Goal: Task Accomplishment & Management: Manage account settings

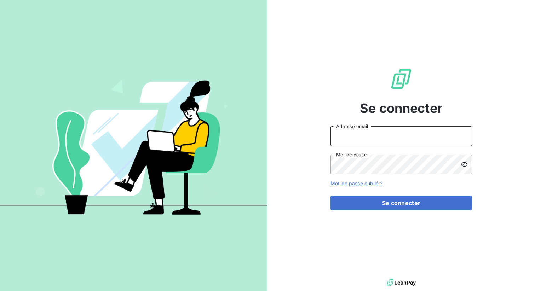
click at [348, 141] on input "Adresse email" at bounding box center [400, 136] width 141 height 20
click at [394, 135] on input "Adresse email" at bounding box center [400, 136] width 141 height 20
type input "[PERSON_NAME][EMAIL_ADDRESS][DOMAIN_NAME]"
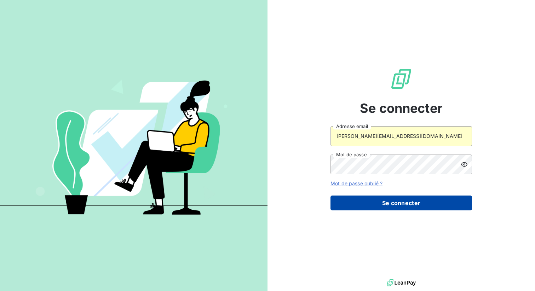
click at [374, 203] on button "Se connecter" at bounding box center [400, 203] width 141 height 15
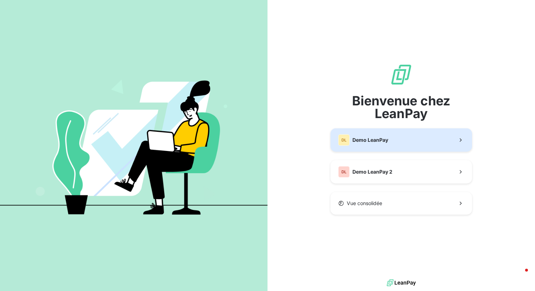
click at [370, 138] on span "Demo LeanPay" at bounding box center [370, 140] width 36 height 7
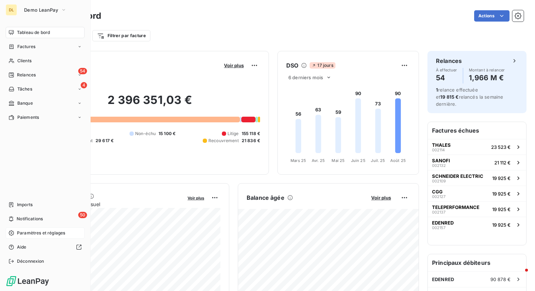
click at [27, 236] on span "Paramètres et réglages" at bounding box center [41, 233] width 48 height 6
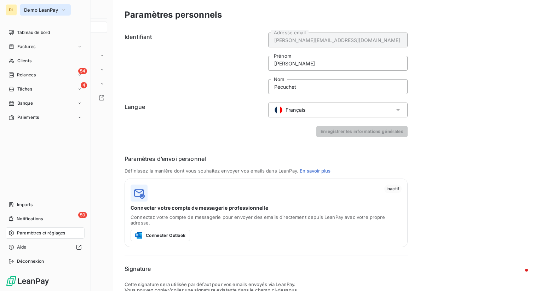
click at [52, 15] on button "Demo LeanPay" at bounding box center [45, 9] width 51 height 11
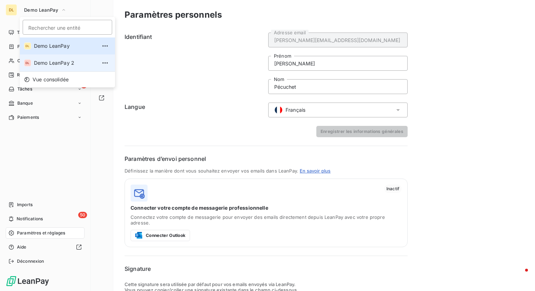
click at [52, 63] on span "Demo LeanPay 2" at bounding box center [65, 62] width 63 height 7
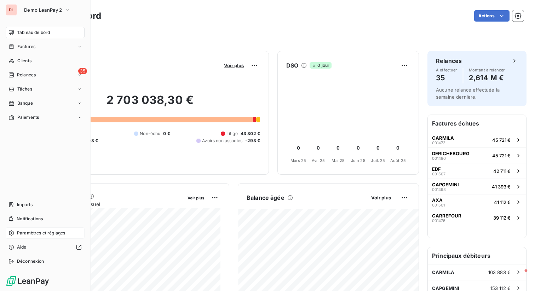
click at [23, 231] on span "Paramètres et réglages" at bounding box center [41, 233] width 48 height 6
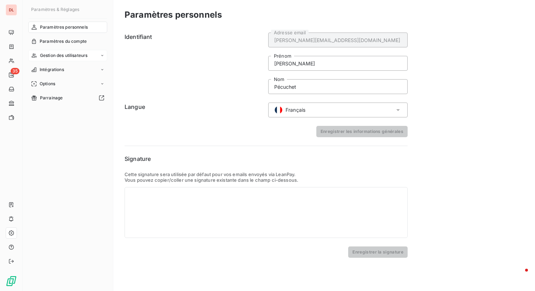
click at [59, 54] on span "Gestion des utilisateurs" at bounding box center [64, 55] width 48 height 6
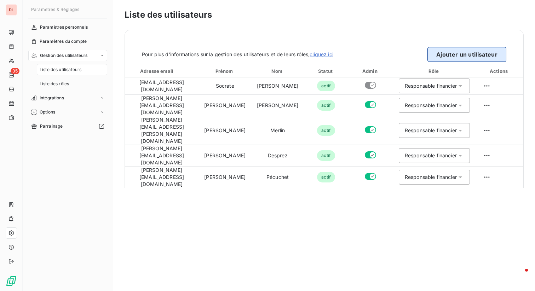
click at [458, 55] on button "Ajouter un utilisateur" at bounding box center [466, 54] width 79 height 15
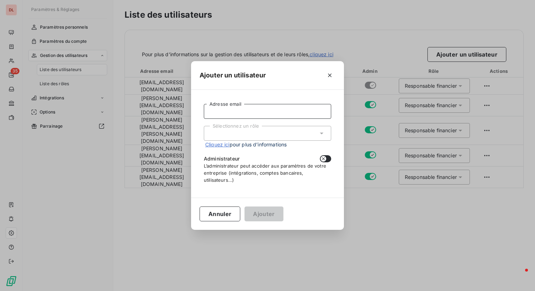
click at [235, 115] on input "Adresse email" at bounding box center [267, 111] width 127 height 15
type input "henry.pecuchet@gmail.com"
click at [246, 128] on div "Sélectionnez un rôle" at bounding box center [267, 133] width 127 height 15
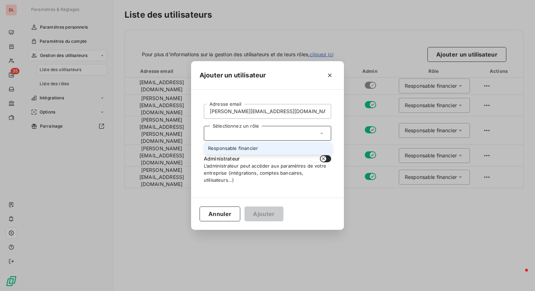
click at [246, 145] on li "Responsable financier" at bounding box center [267, 148] width 127 height 12
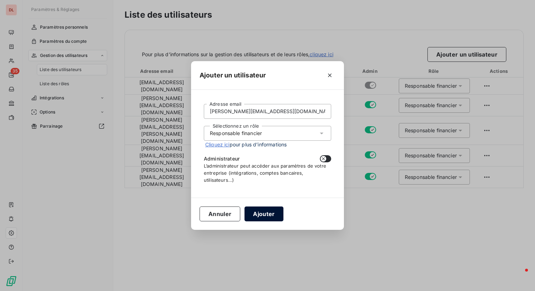
click at [260, 214] on button "Ajouter" at bounding box center [263, 214] width 39 height 15
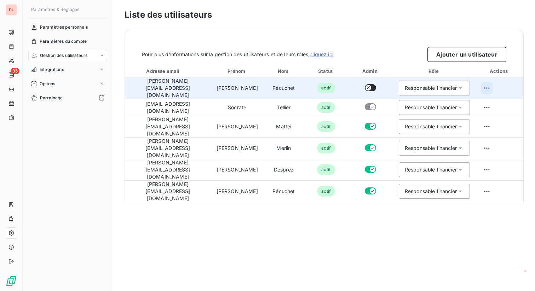
click at [484, 87] on html "DL 35 Paramètres & Réglages Paramètres personnels Paramètres du compte Gestion …" at bounding box center [267, 145] width 535 height 291
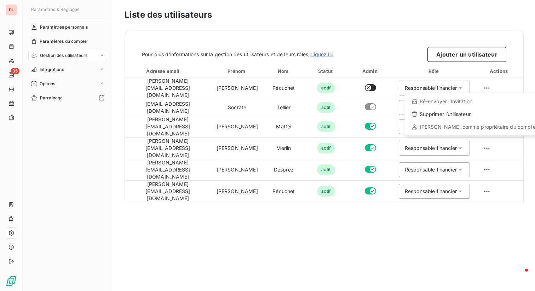
click at [429, 200] on html "DL 35 Paramètres & Réglages Paramètres personnels Paramètres du compte Gestion …" at bounding box center [267, 145] width 535 height 291
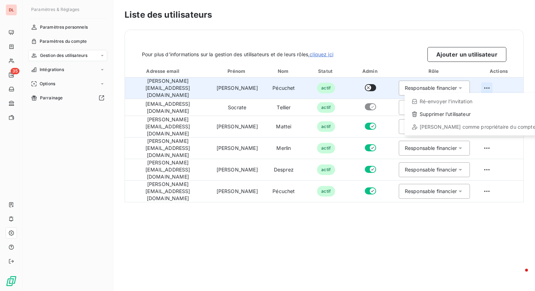
click at [484, 85] on html "DL 35 Paramètres & Réglages Paramètres personnels Paramètres du compte Gestion …" at bounding box center [267, 145] width 535 height 291
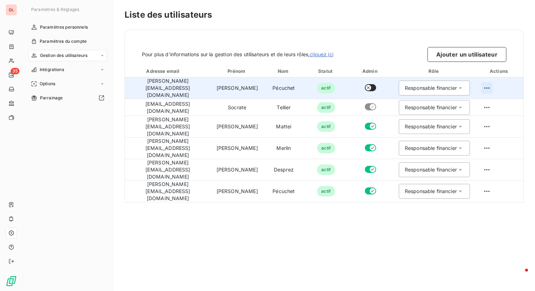
click at [484, 85] on html "DL 35 Paramètres & Réglages Paramètres personnels Paramètres du compte Gestion …" at bounding box center [267, 145] width 535 height 291
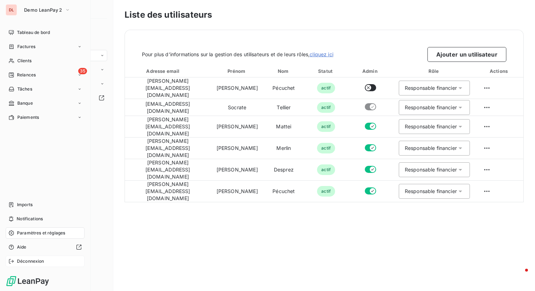
click at [15, 262] on div "Déconnexion" at bounding box center [45, 261] width 79 height 11
